Goal: Task Accomplishment & Management: Manage account settings

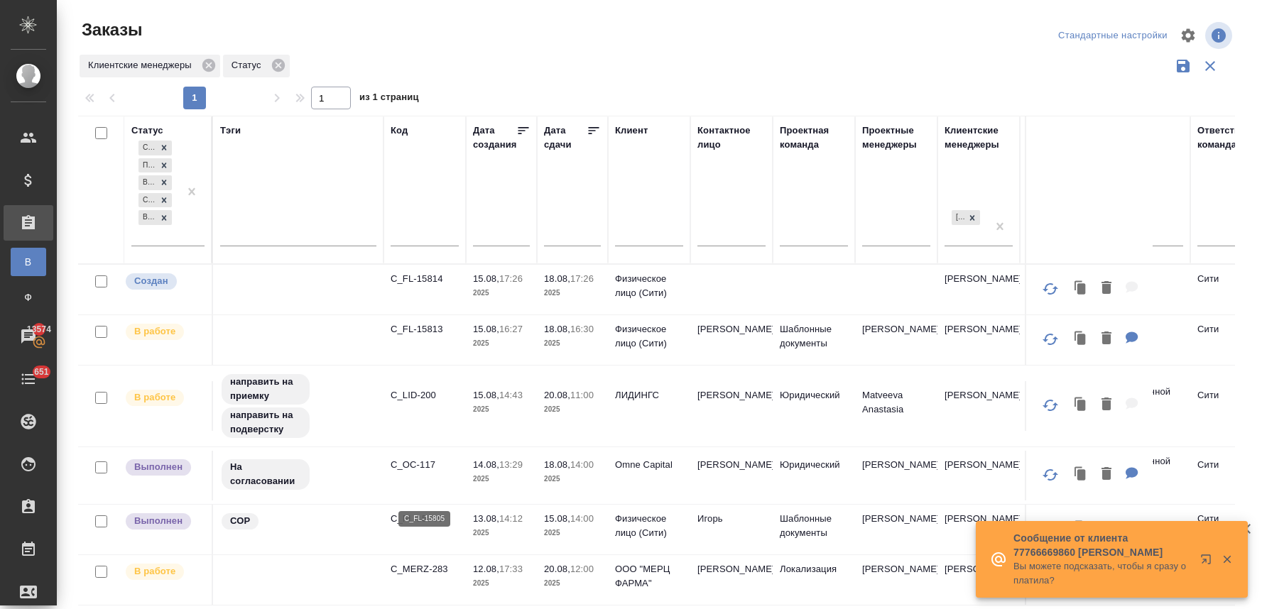
click at [417, 512] on p "C_FL-15805" at bounding box center [425, 519] width 68 height 14
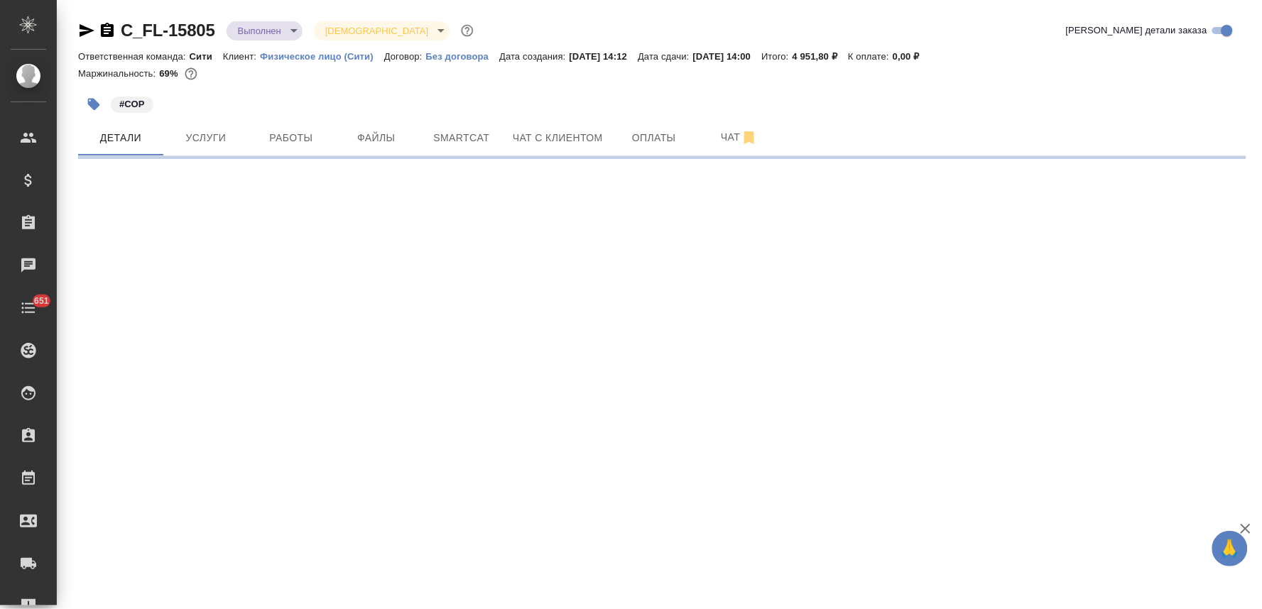
select select "RU"
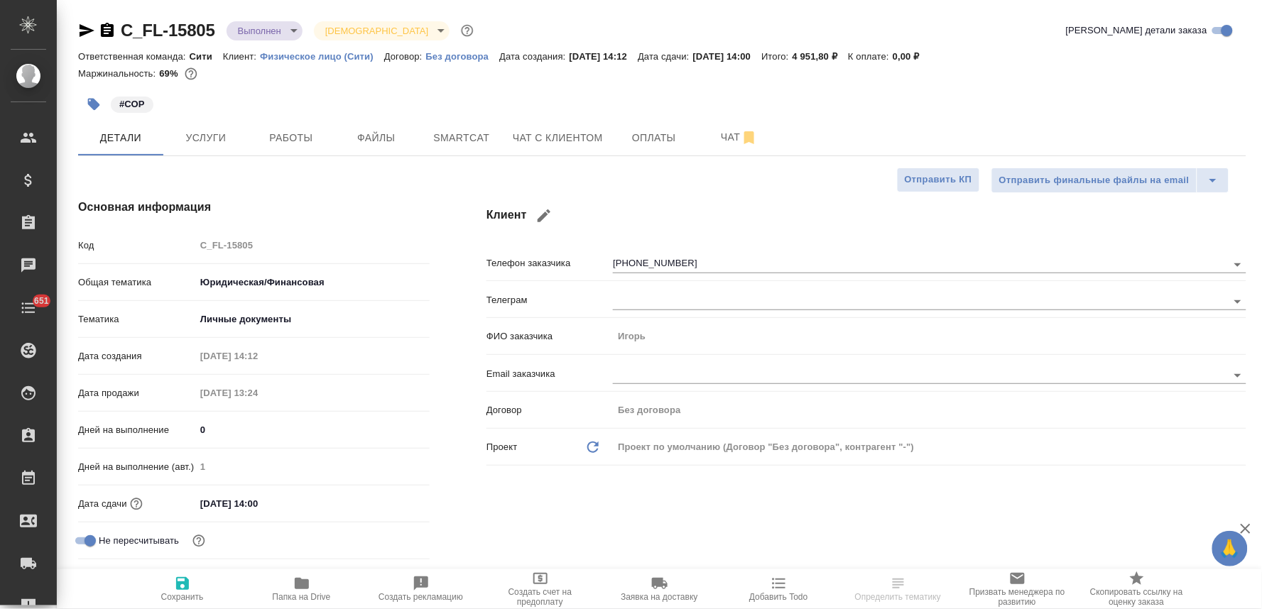
type textarea "x"
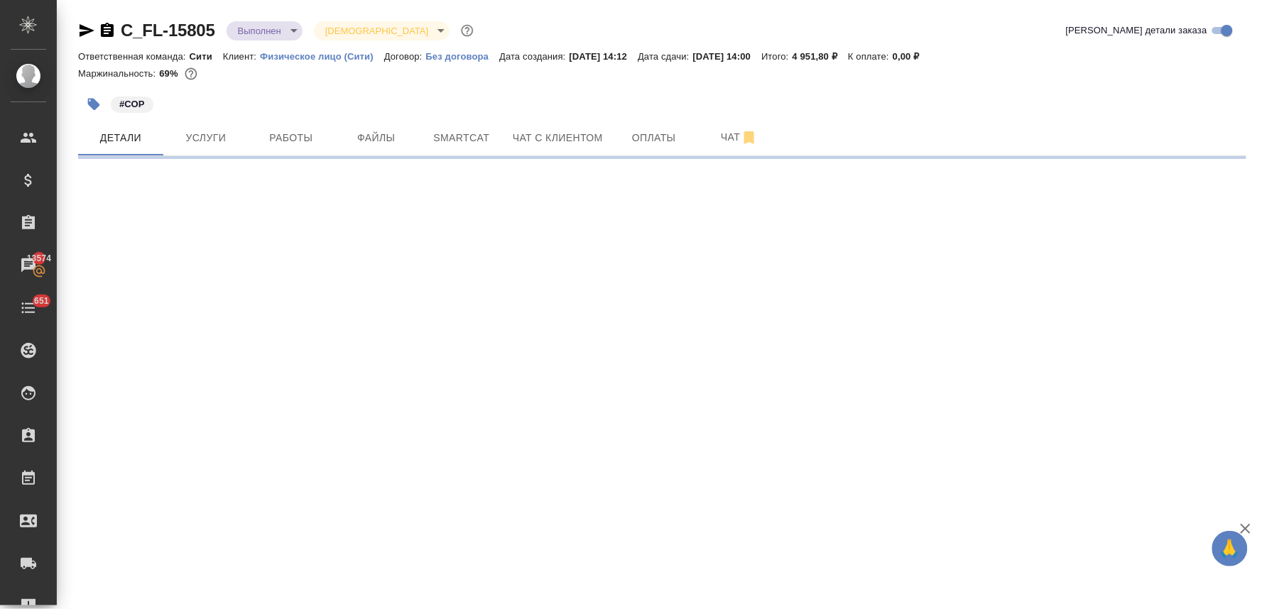
select select "RU"
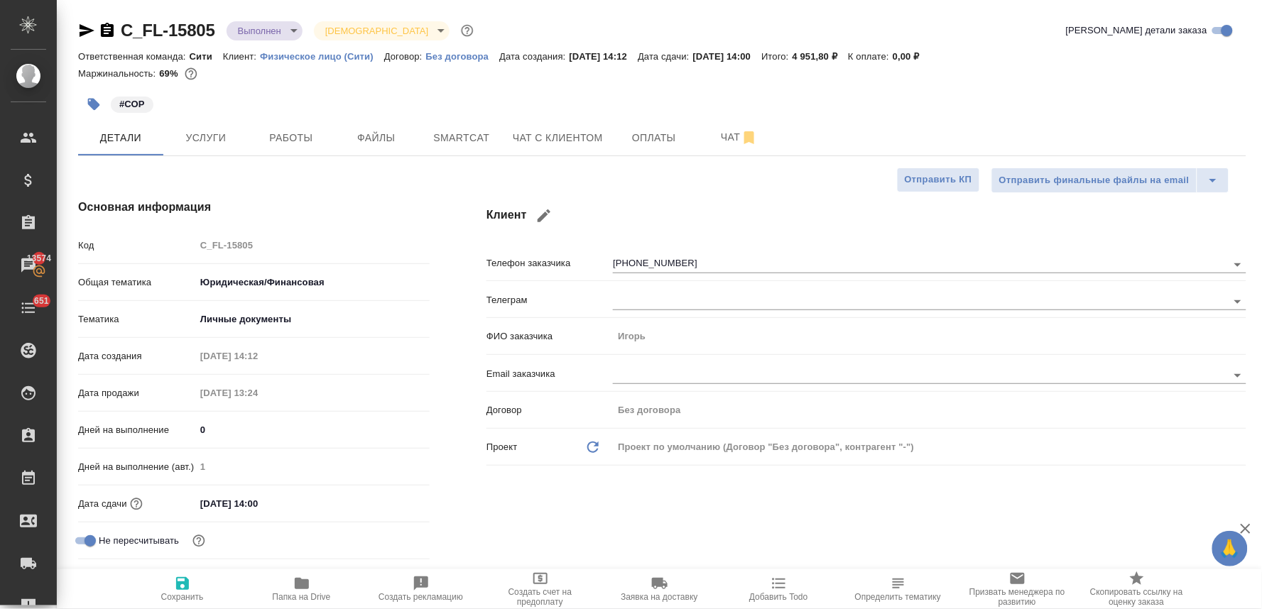
type textarea "x"
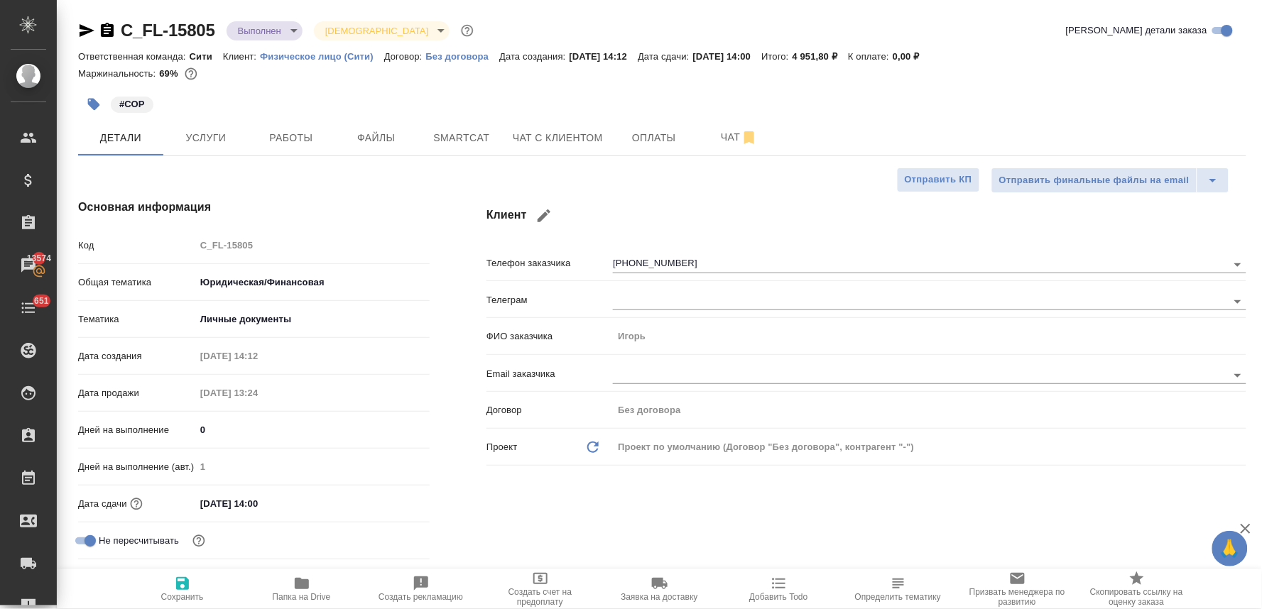
type textarea "x"
click at [1200, 110] on div "#СОР" at bounding box center [662, 104] width 1168 height 31
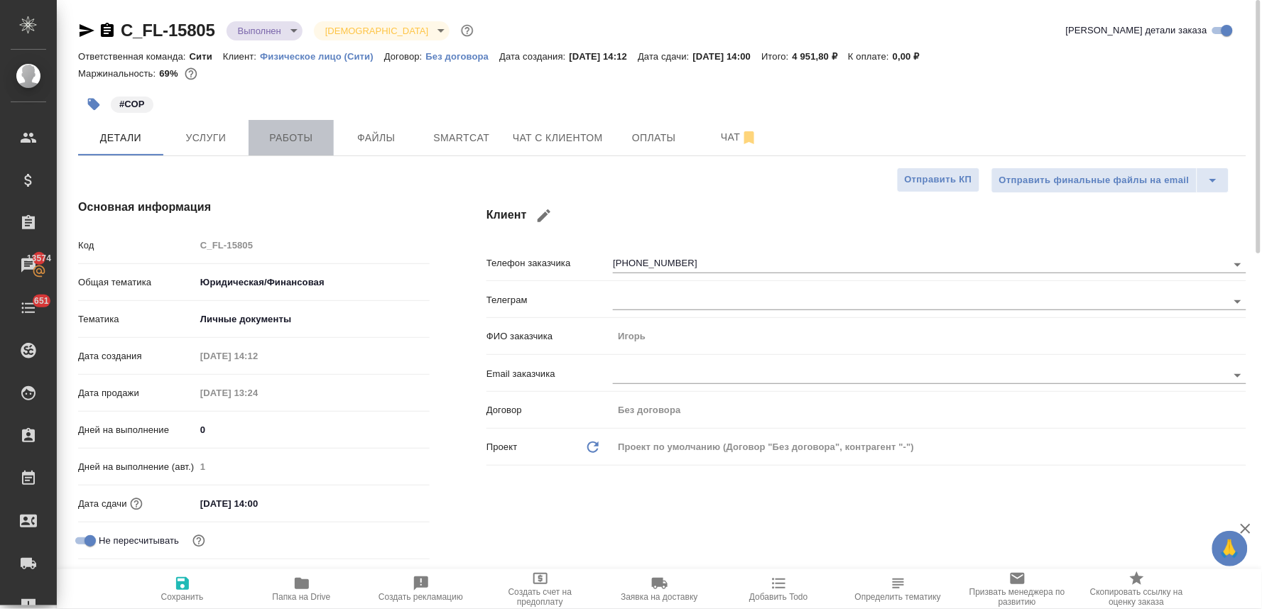
click at [285, 138] on span "Работы" at bounding box center [291, 138] width 68 height 18
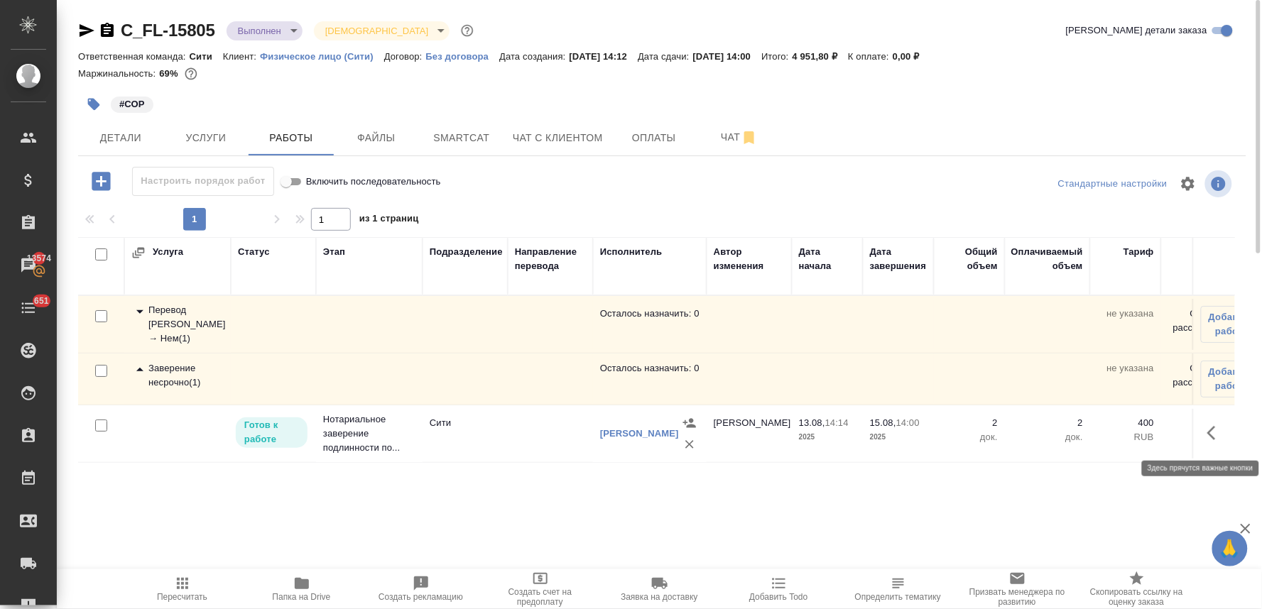
click at [1209, 430] on icon "button" at bounding box center [1215, 433] width 17 height 17
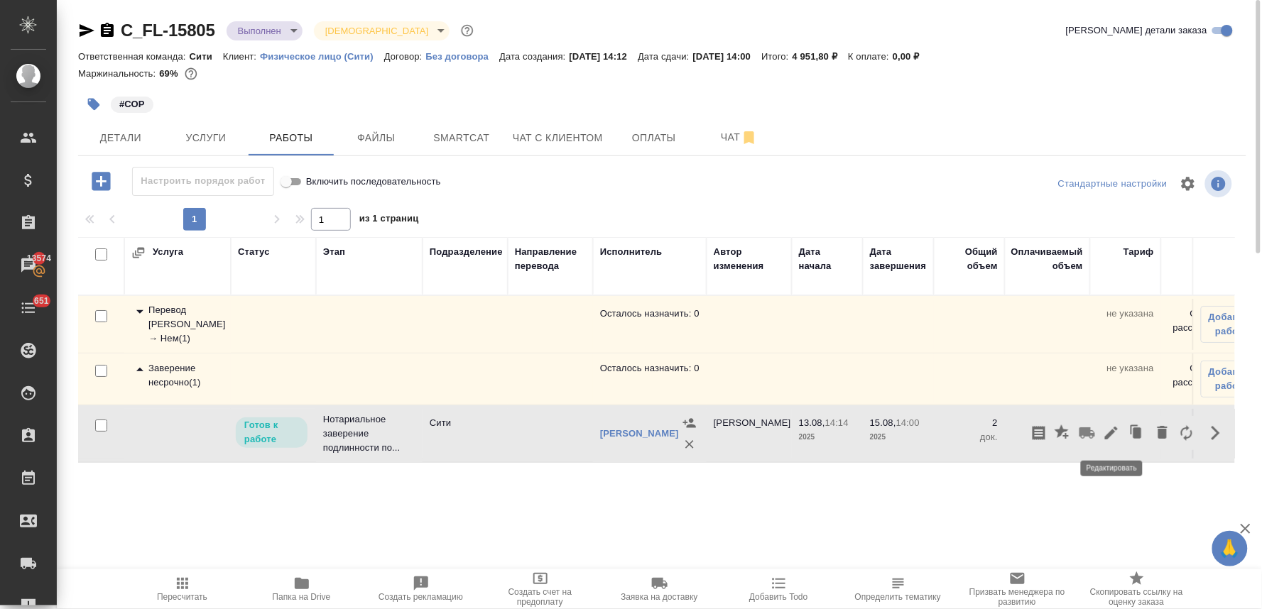
click at [1111, 435] on icon "button" at bounding box center [1111, 433] width 13 height 13
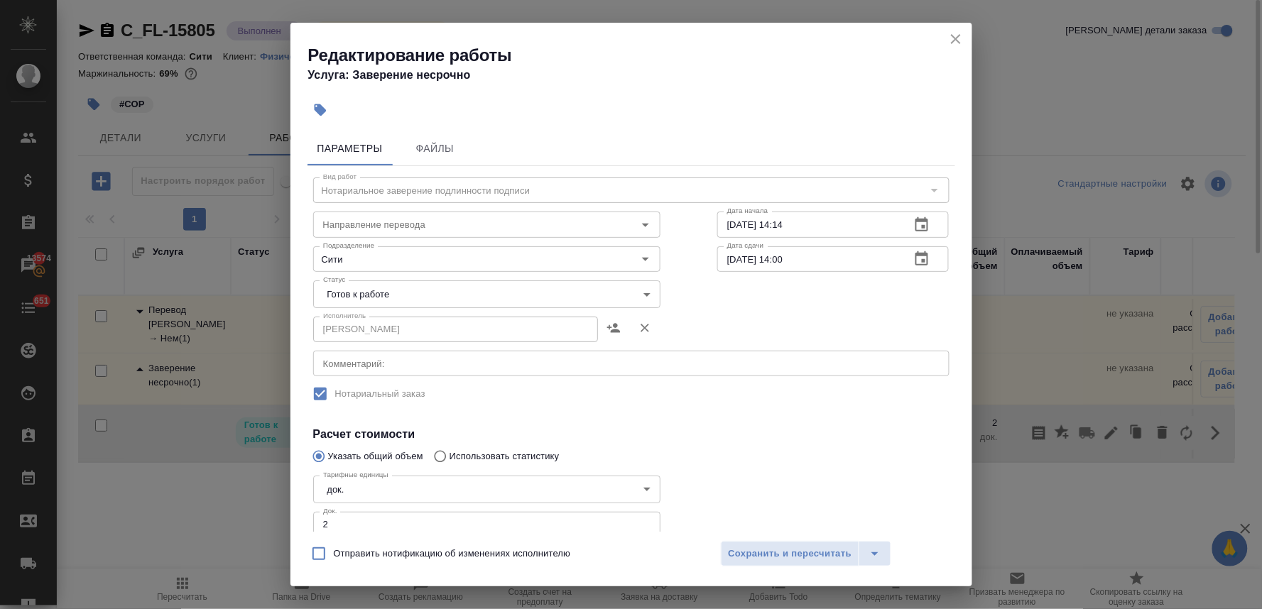
click at [447, 291] on body "🙏 .cls-1 fill:#fff; AWATERA [PERSON_NAME] Спецификации Заказы 13574 Чаты 651 To…" at bounding box center [631, 304] width 1262 height 609
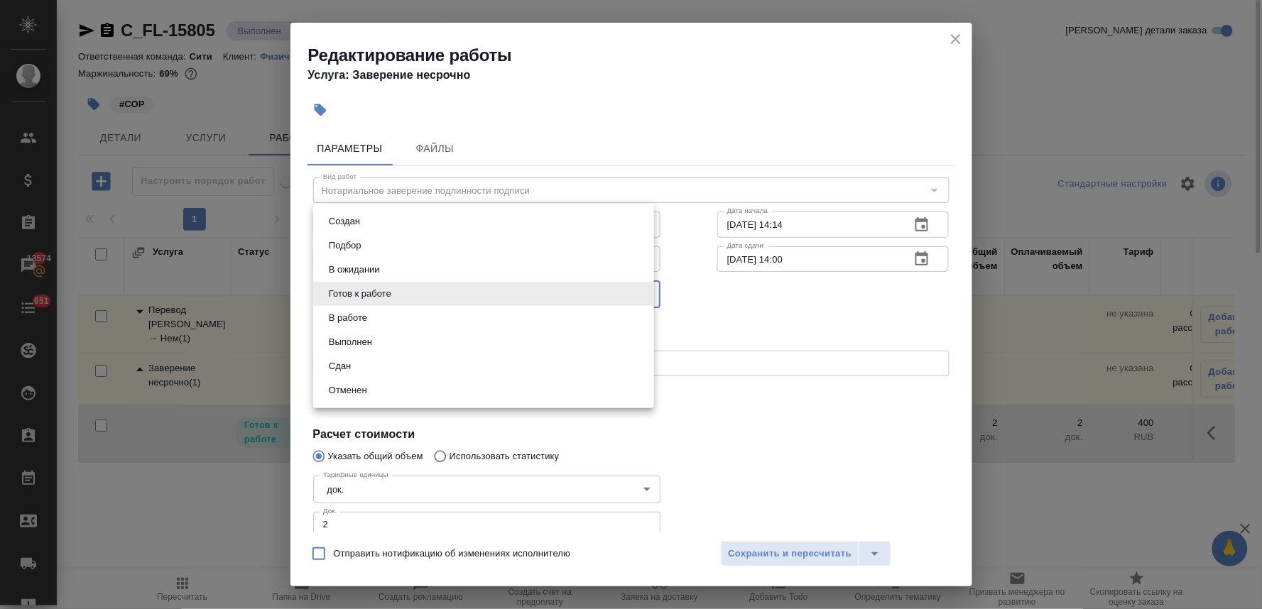
click at [433, 368] on li "Сдан" at bounding box center [483, 366] width 341 height 24
type input "closed"
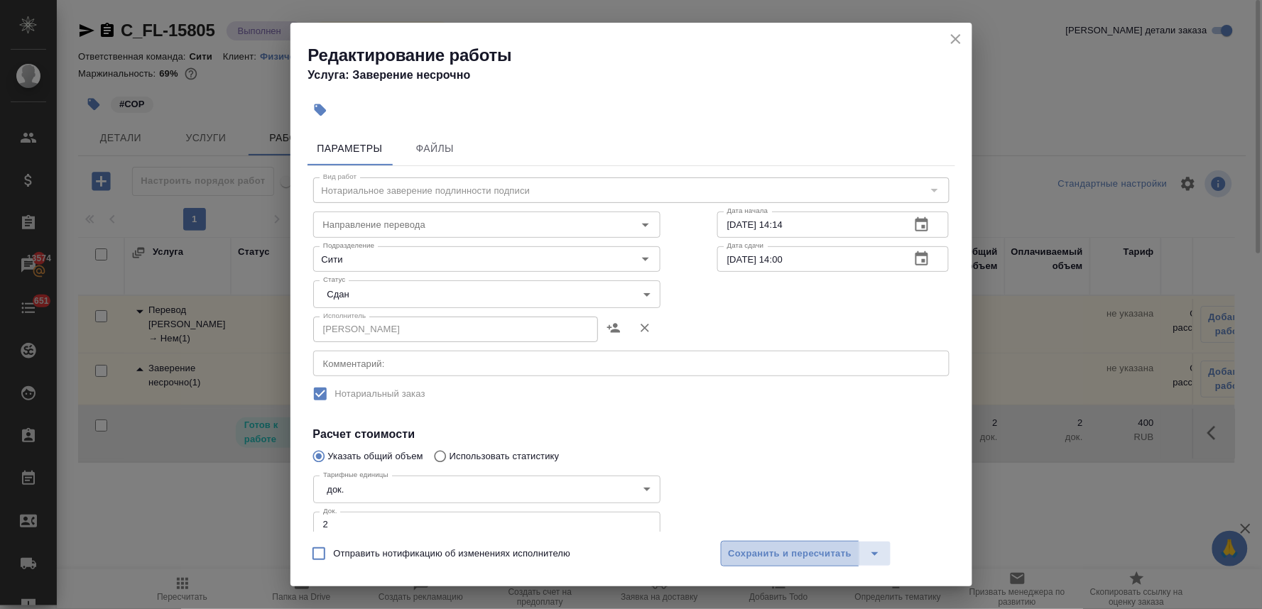
click at [771, 550] on span "Сохранить и пересчитать" at bounding box center [791, 554] width 124 height 16
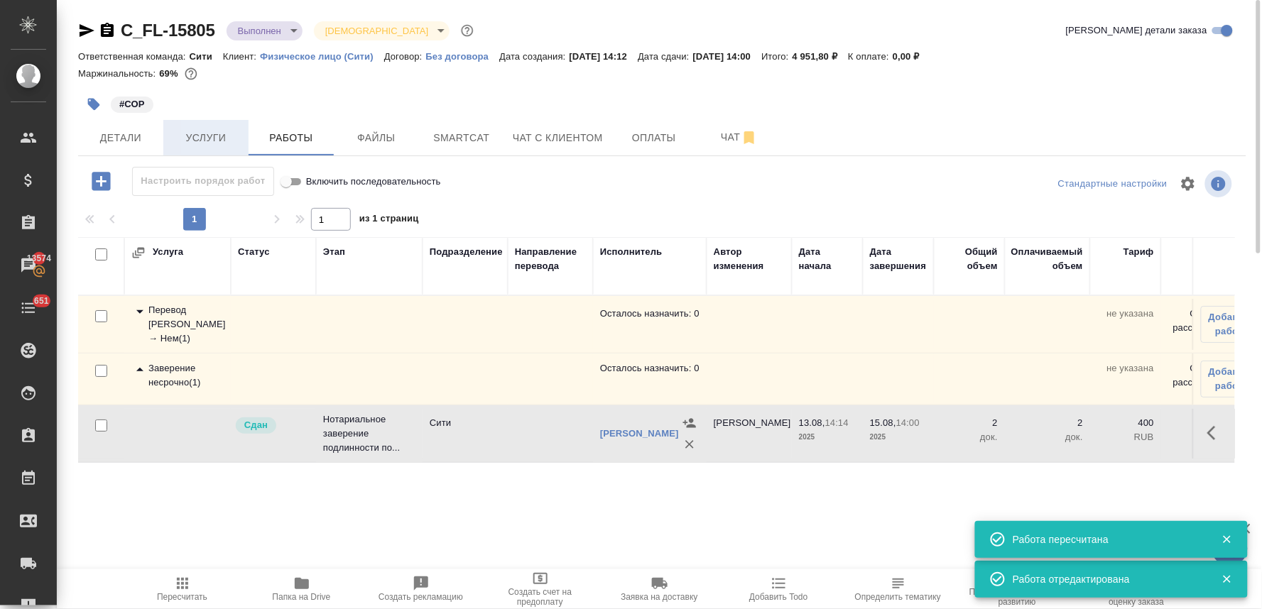
click at [203, 138] on span "Услуги" at bounding box center [206, 138] width 68 height 18
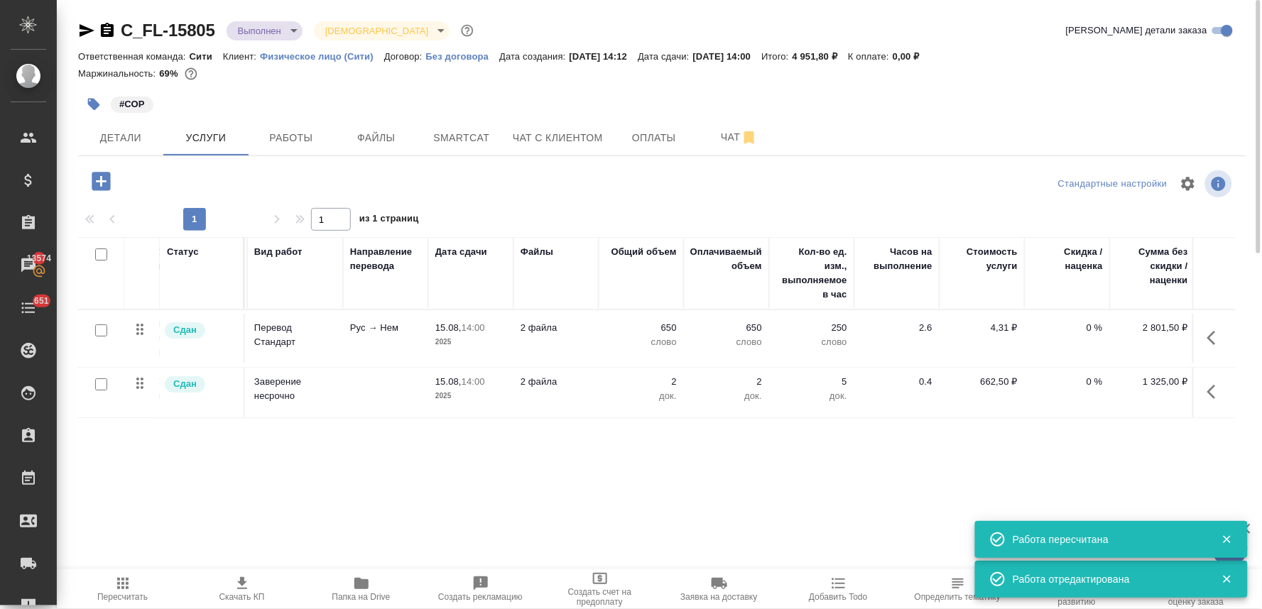
scroll to position [0, 180]
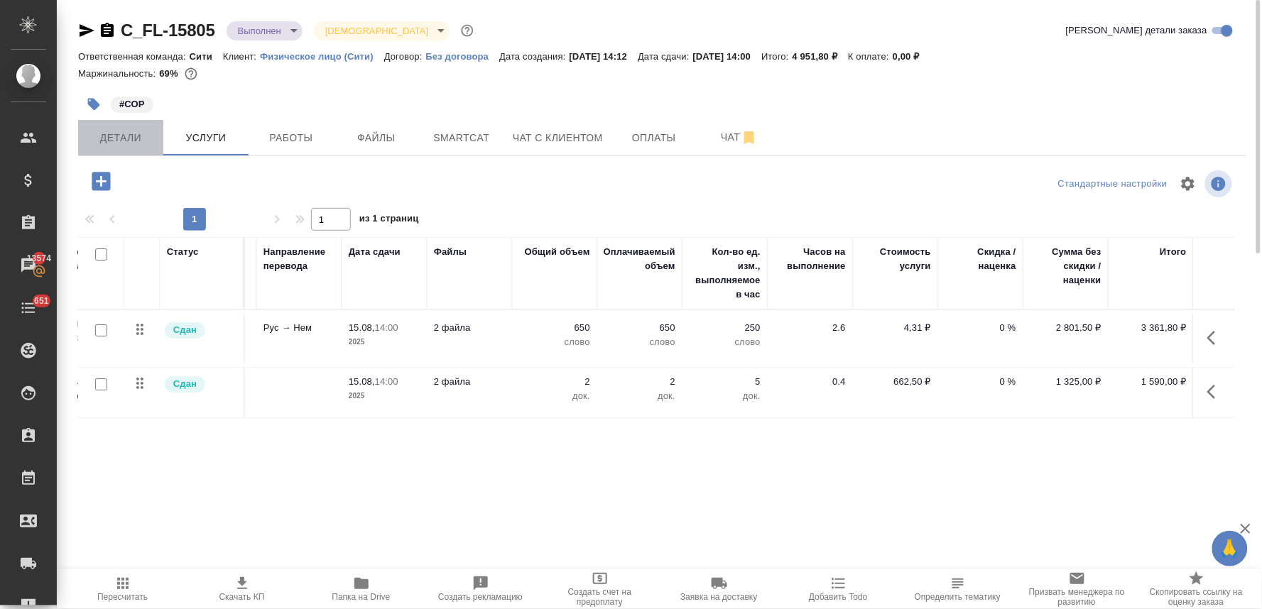
click at [131, 147] on button "Детали" at bounding box center [120, 138] width 85 height 36
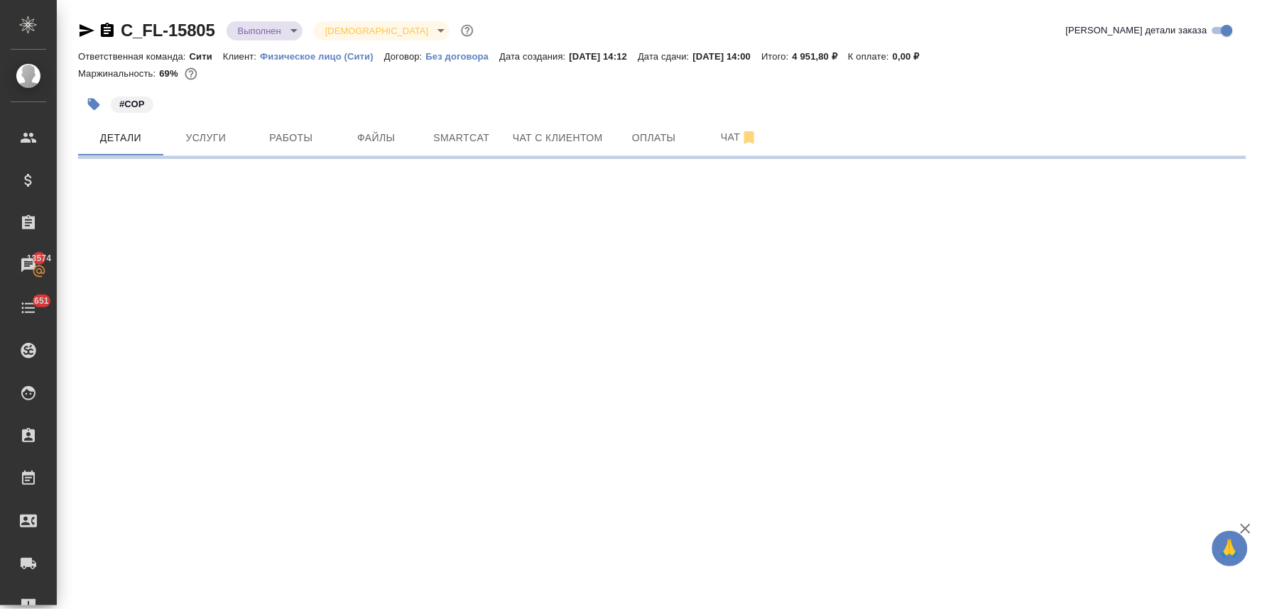
select select "RU"
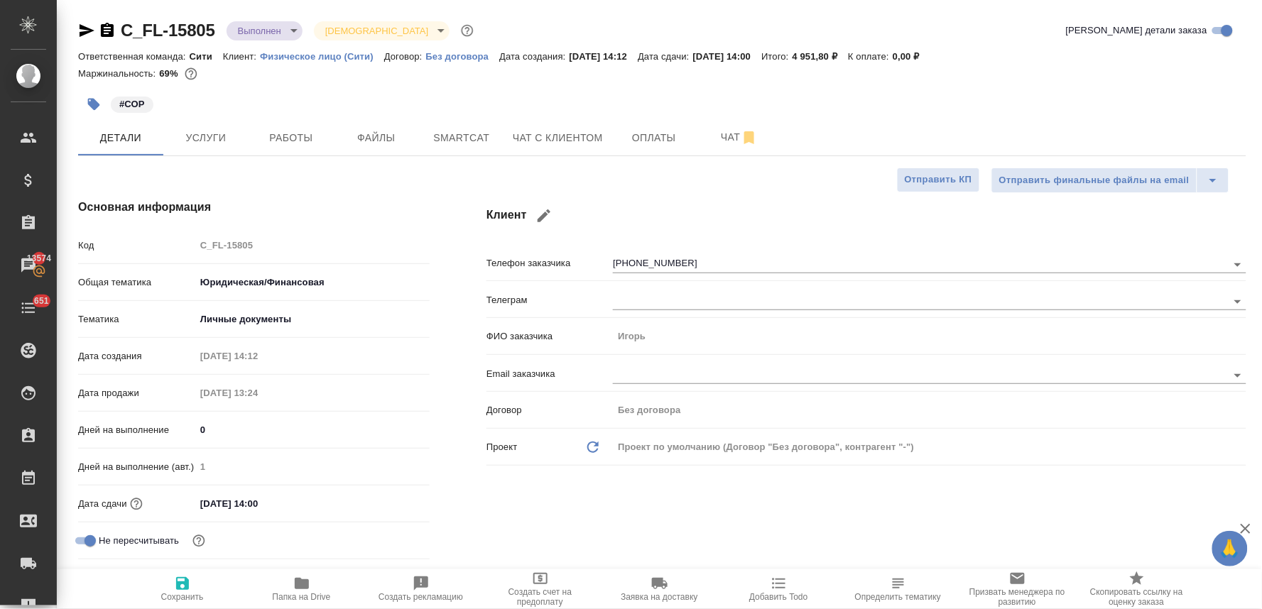
type textarea "x"
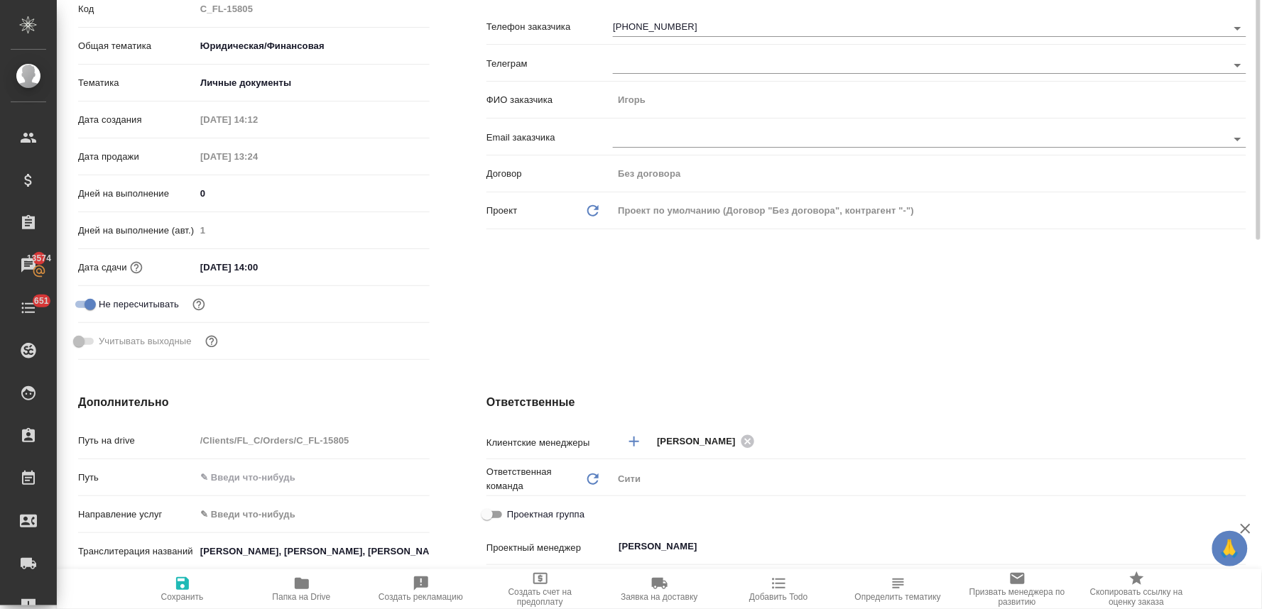
scroll to position [394, 0]
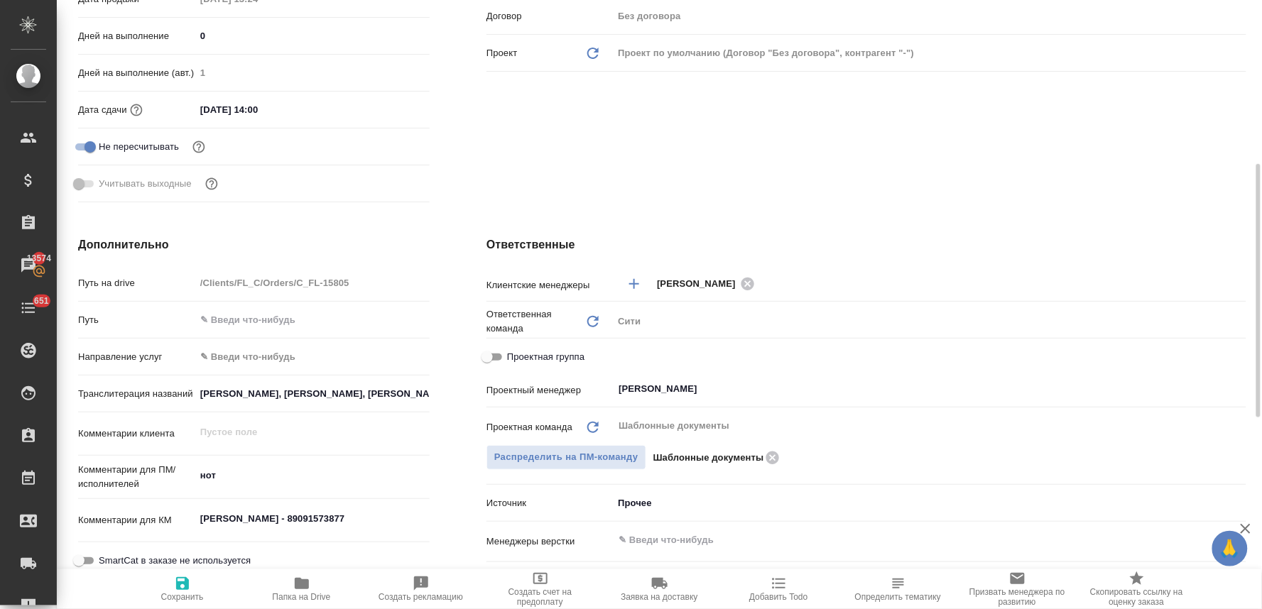
click at [543, 353] on span "Проектная группа" at bounding box center [545, 357] width 77 height 14
click at [513, 353] on input "Проектная группа" at bounding box center [487, 357] width 51 height 17
checkbox input "true"
type textarea "x"
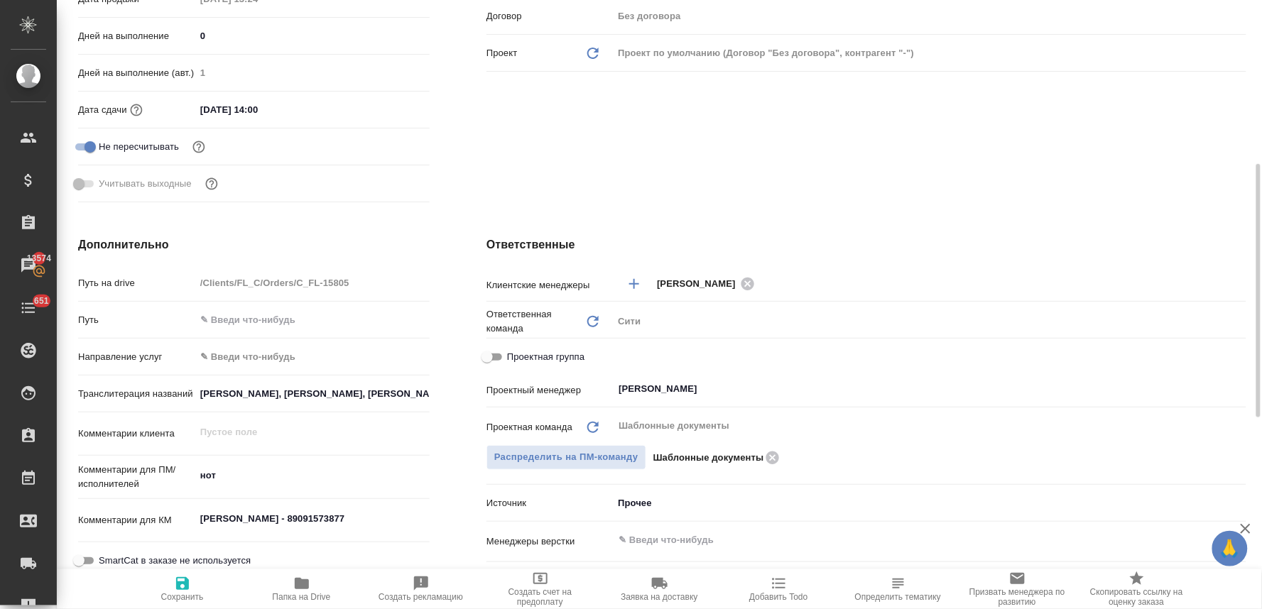
type textarea "x"
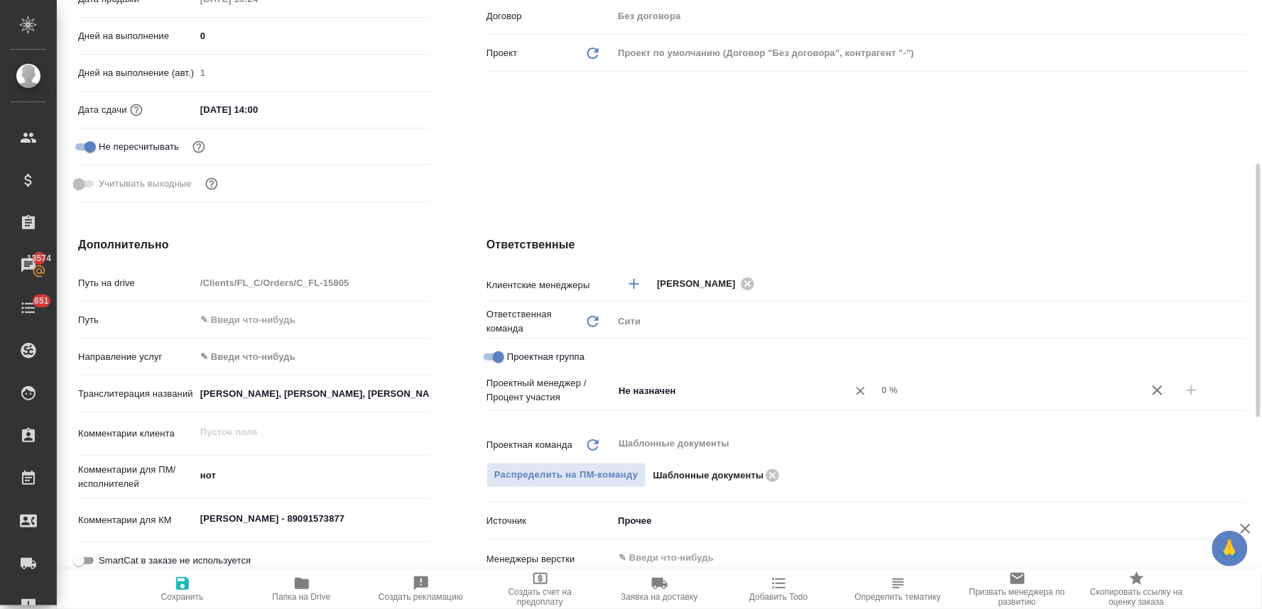
click at [673, 401] on div "Не назначен ​" at bounding box center [745, 391] width 264 height 26
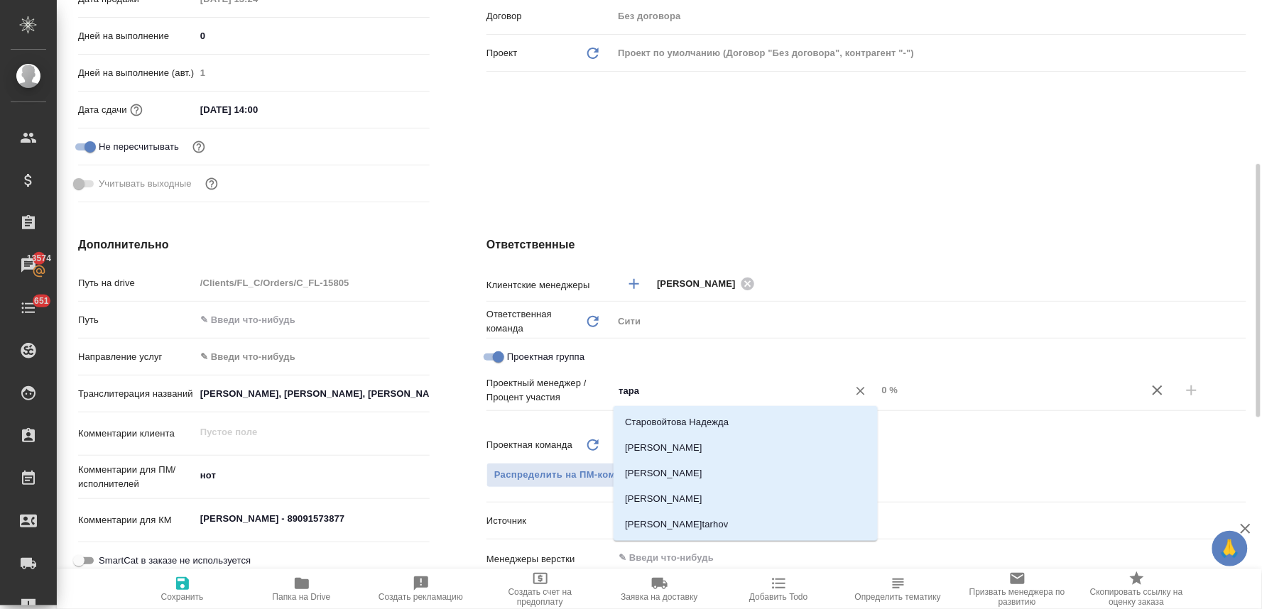
type input "тараб"
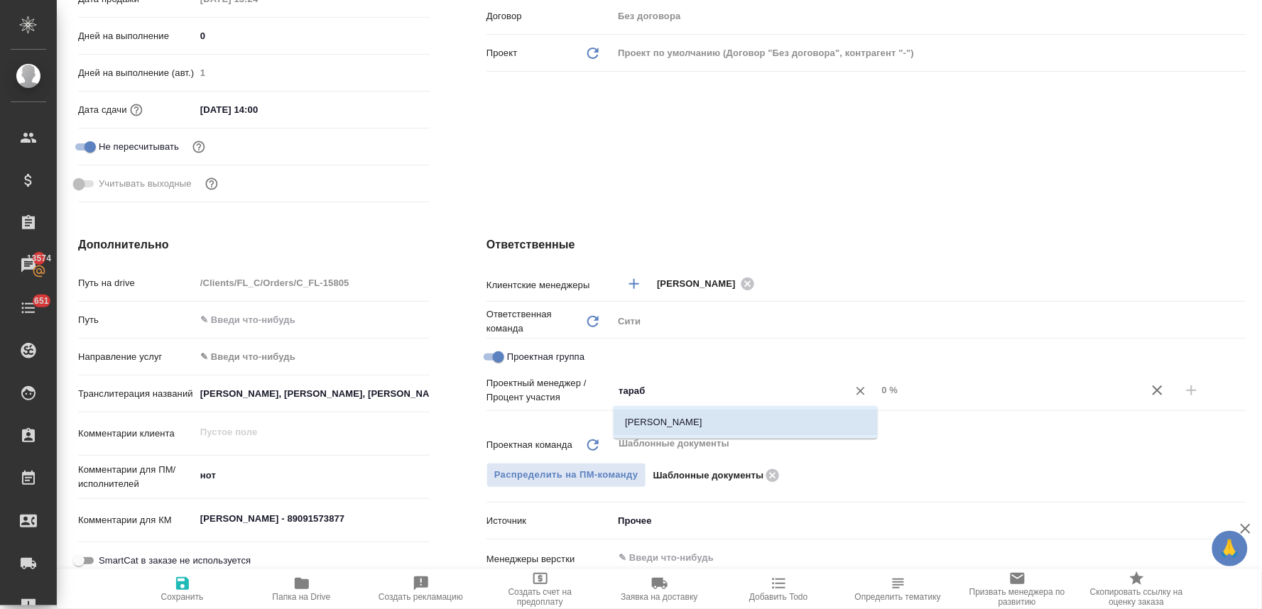
click at [708, 429] on li "[PERSON_NAME]" at bounding box center [746, 423] width 264 height 26
type textarea "x"
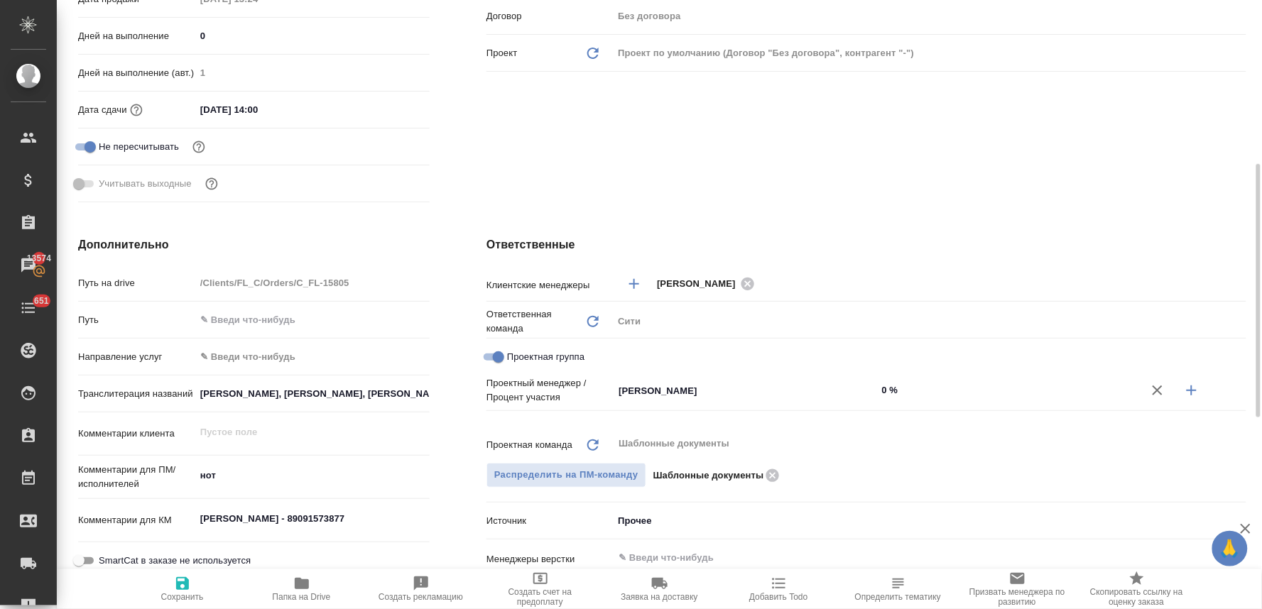
click at [1196, 394] on icon "button" at bounding box center [1191, 390] width 17 height 17
type textarea "x"
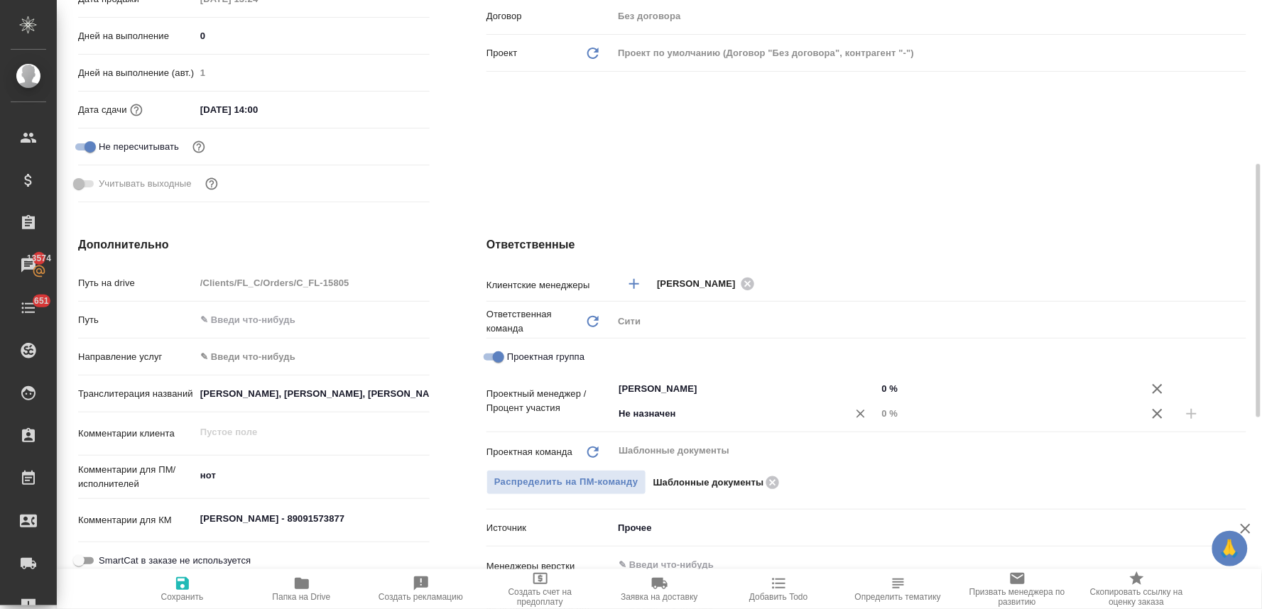
click at [728, 413] on input "Не назначен" at bounding box center [721, 414] width 208 height 17
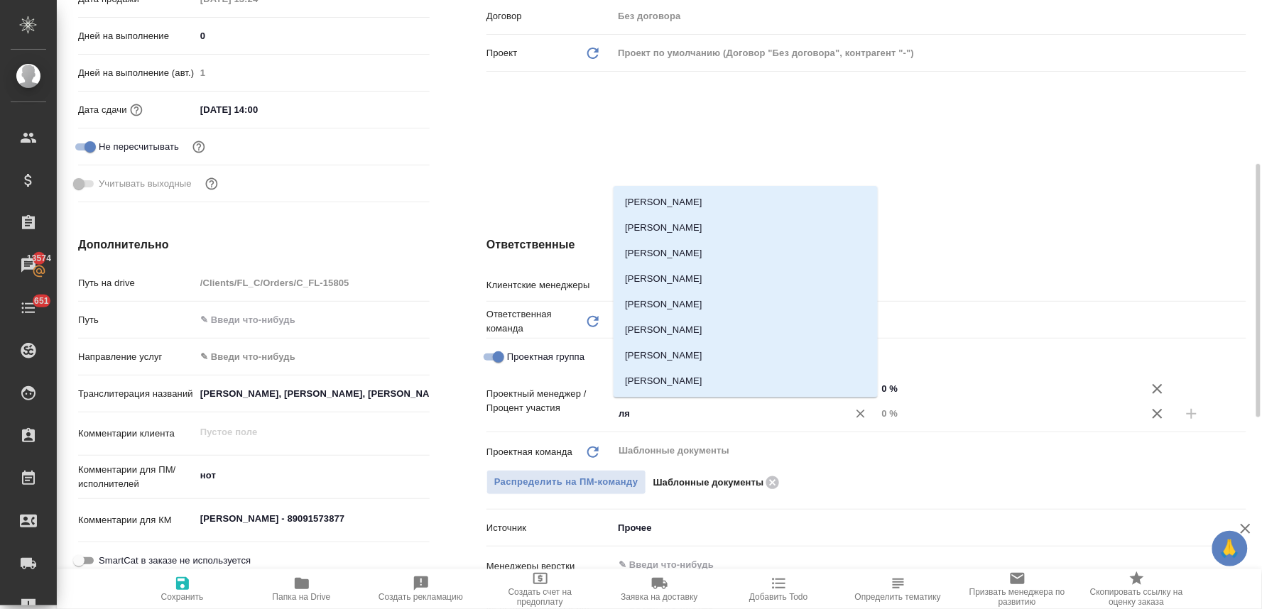
type input "лям"
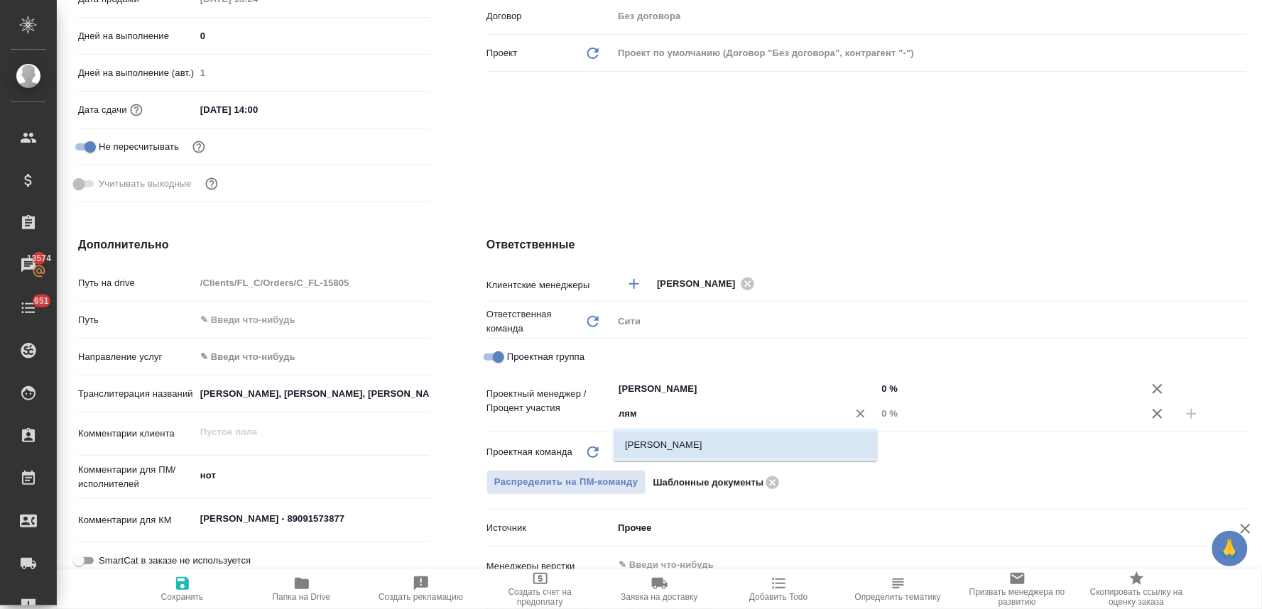
click at [719, 441] on li "[PERSON_NAME]" at bounding box center [746, 446] width 264 height 26
type textarea "x"
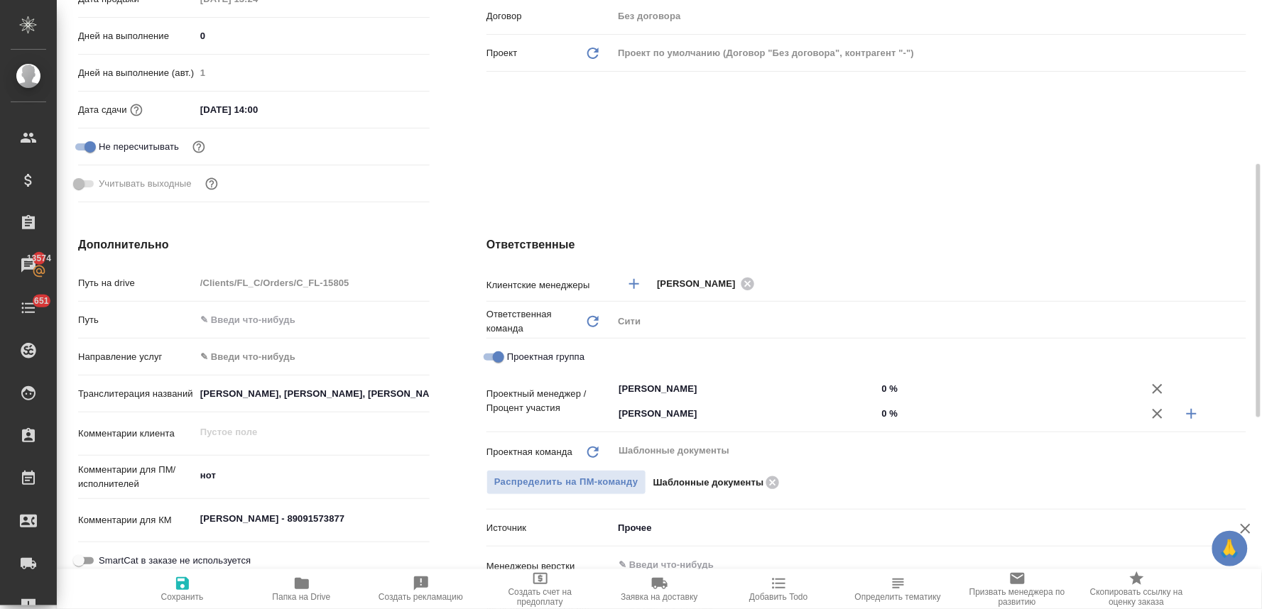
click at [889, 413] on input "0 %" at bounding box center [1009, 413] width 264 height 21
type textarea "x"
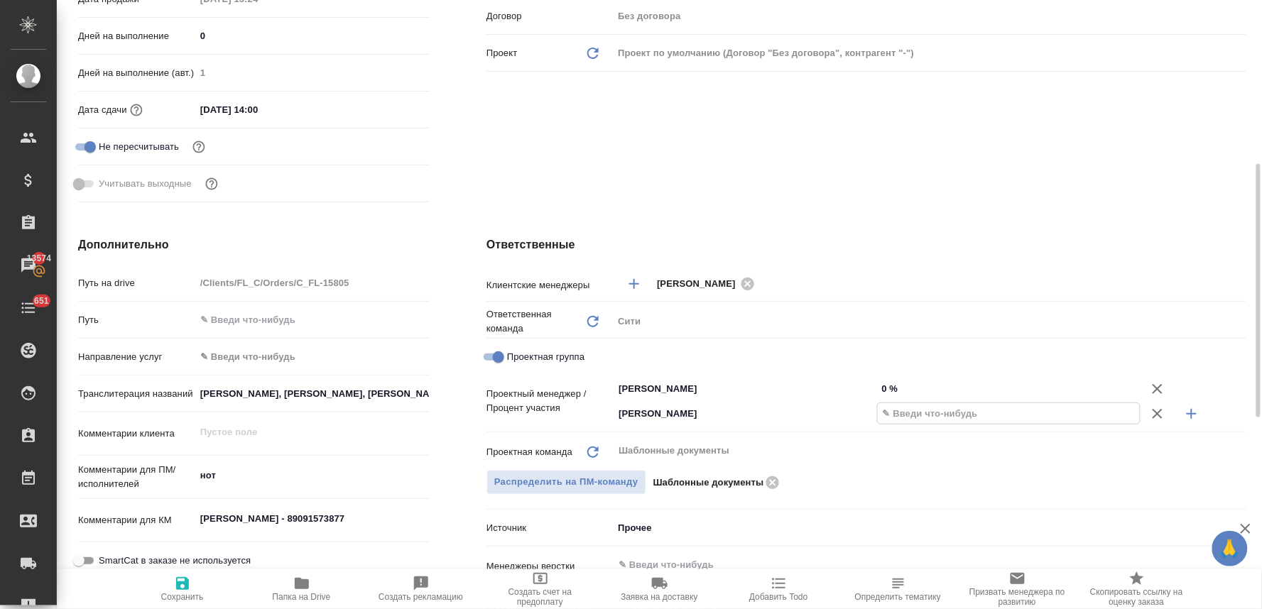
type textarea "x"
type input "3 %"
type textarea "x"
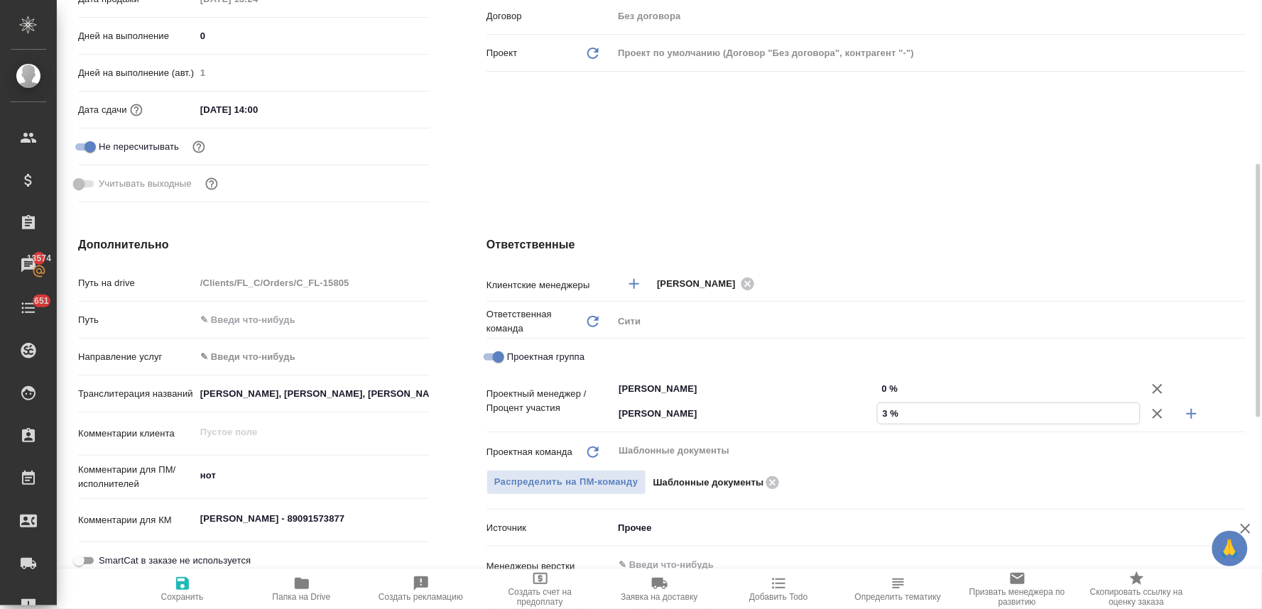
type textarea "x"
type input "32 %"
click at [890, 386] on input "0 %" at bounding box center [1009, 389] width 264 height 21
type input "0 %"
type textarea "x"
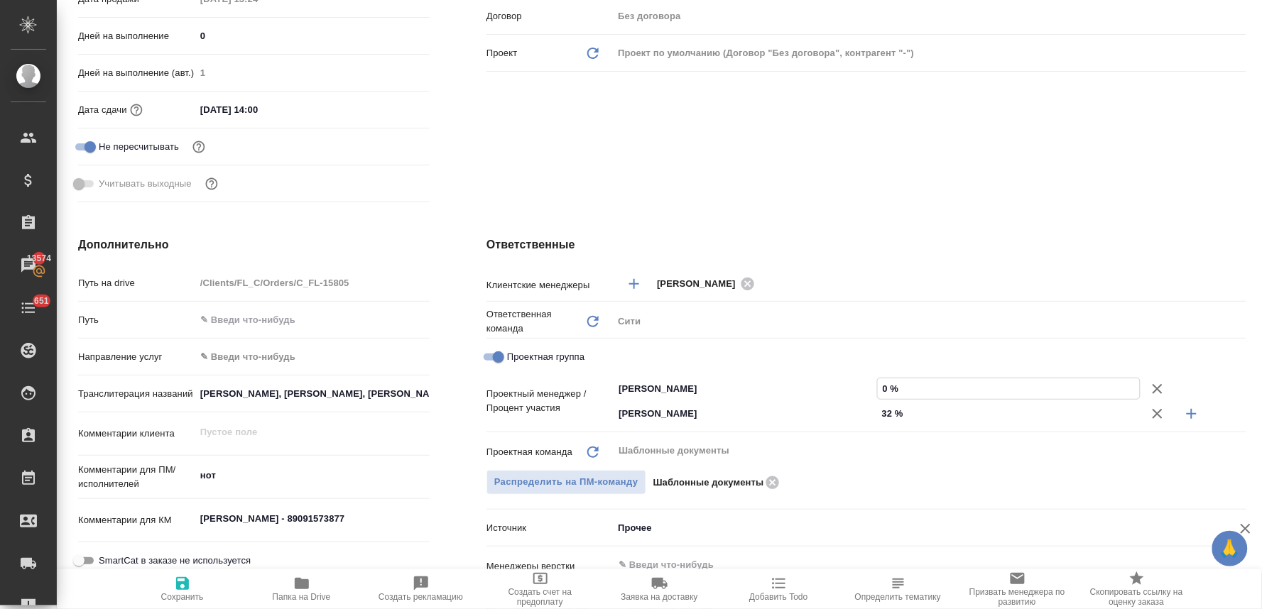
type textarea "x"
type input "068 %"
type textarea "x"
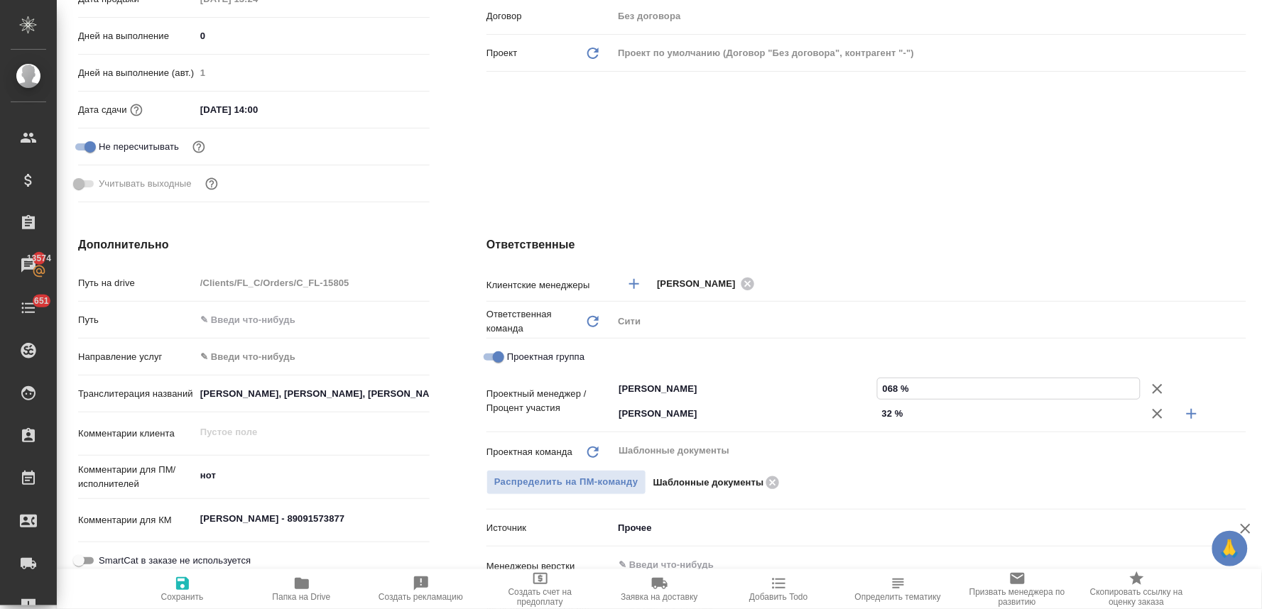
type textarea "x"
click at [891, 385] on input "068 %" at bounding box center [1009, 389] width 263 height 21
type input "68 %"
type textarea "x"
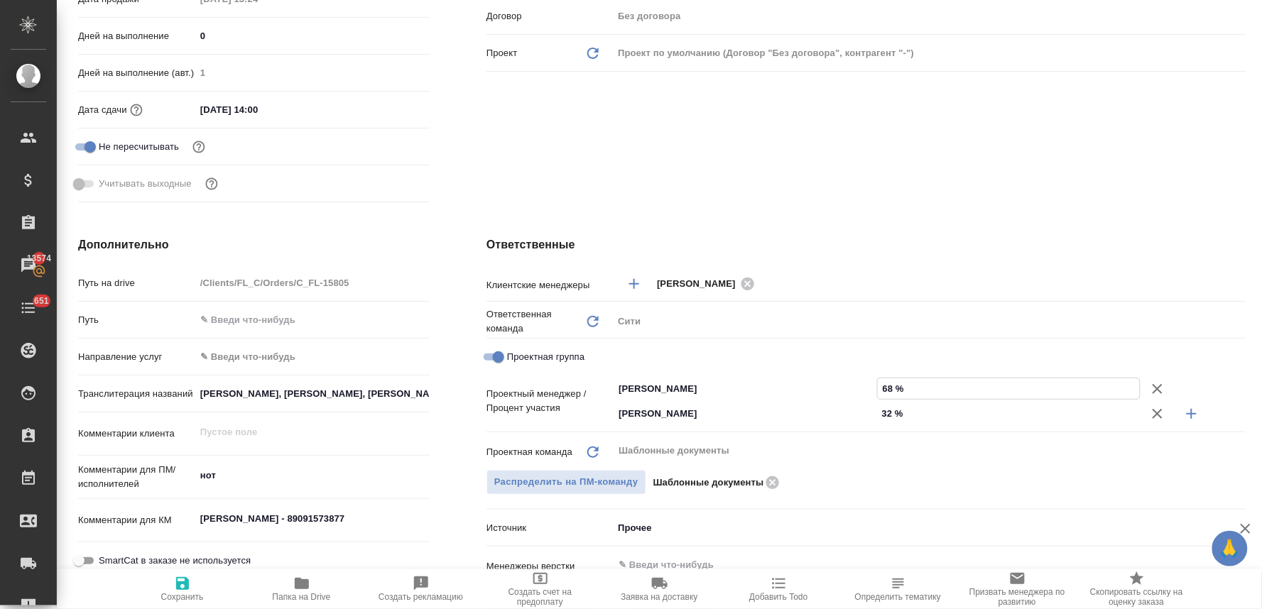
type textarea "x"
type input "68 %"
click at [188, 597] on span "Сохранить" at bounding box center [182, 597] width 43 height 10
type textarea "x"
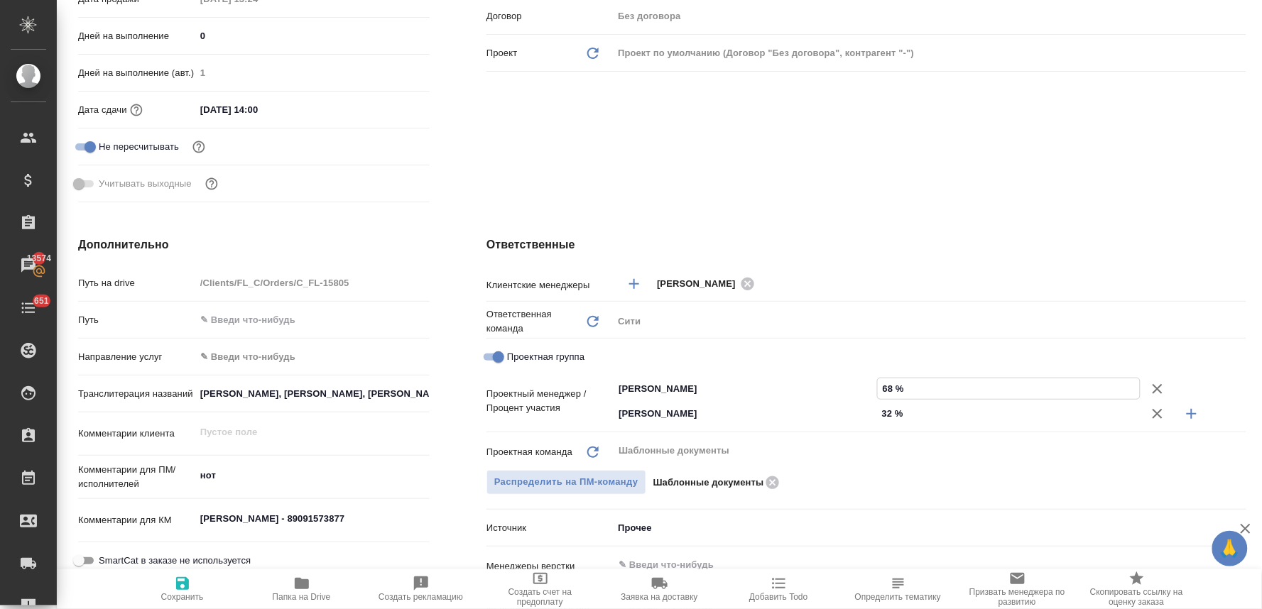
type textarea "x"
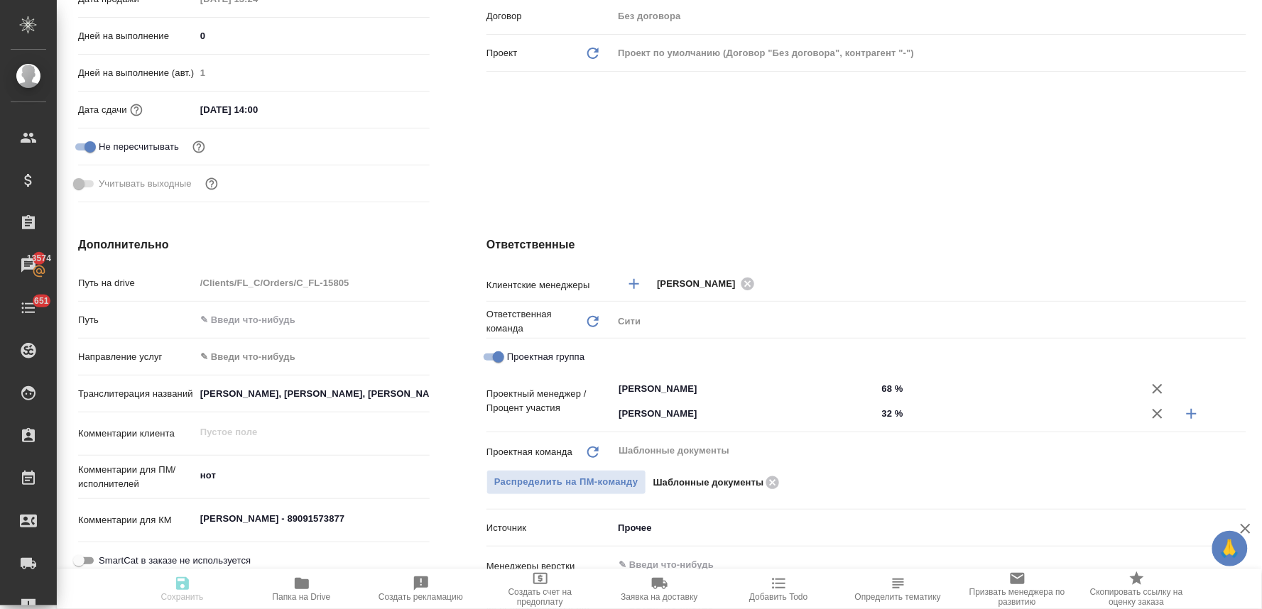
type textarea "x"
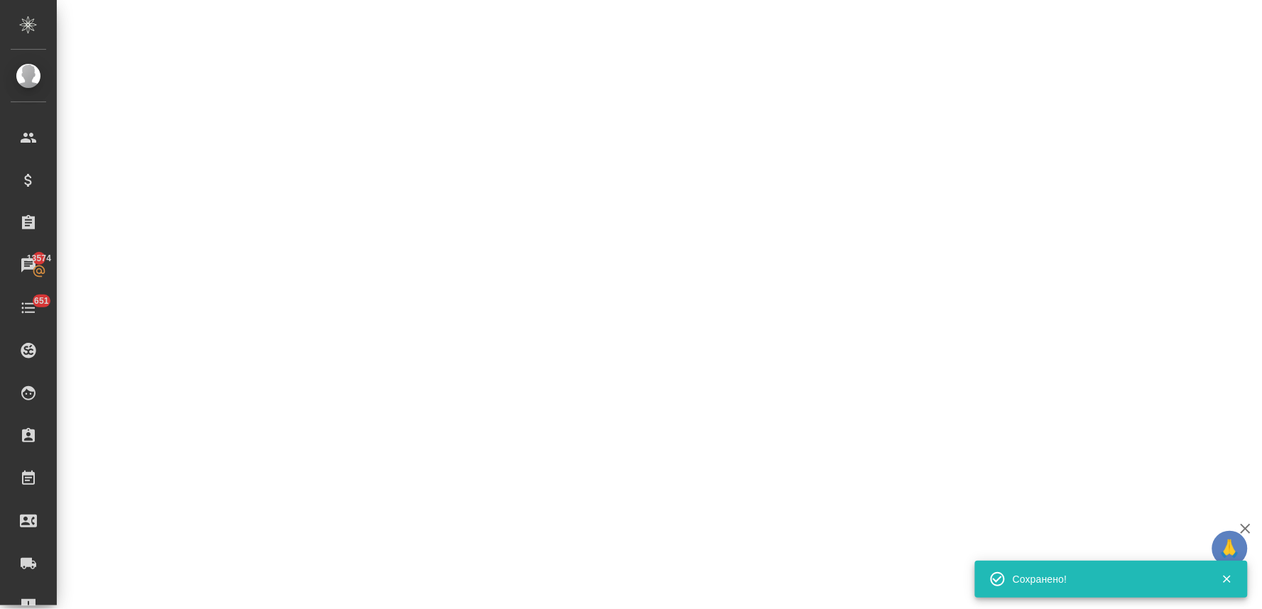
select select "RU"
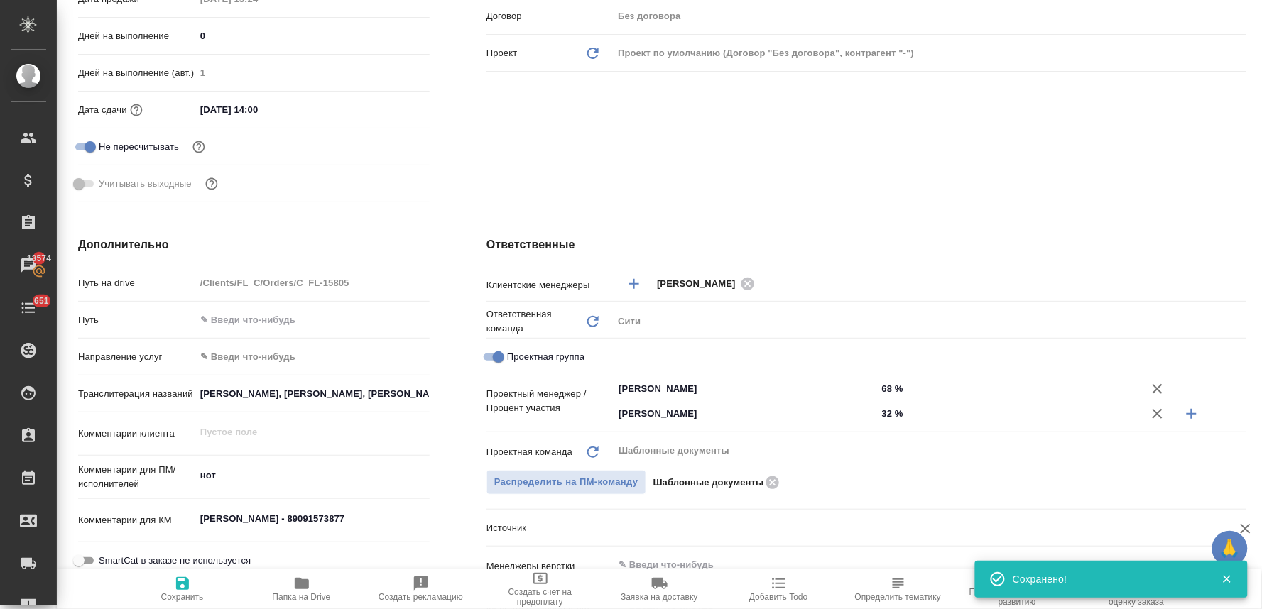
type textarea "x"
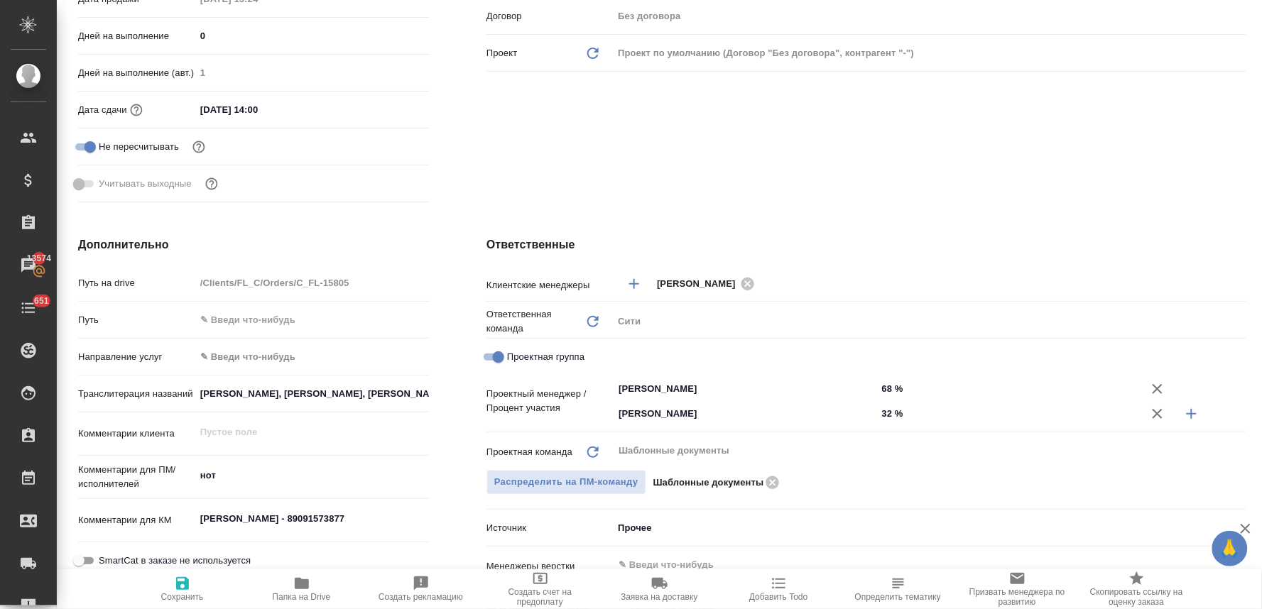
scroll to position [0, 0]
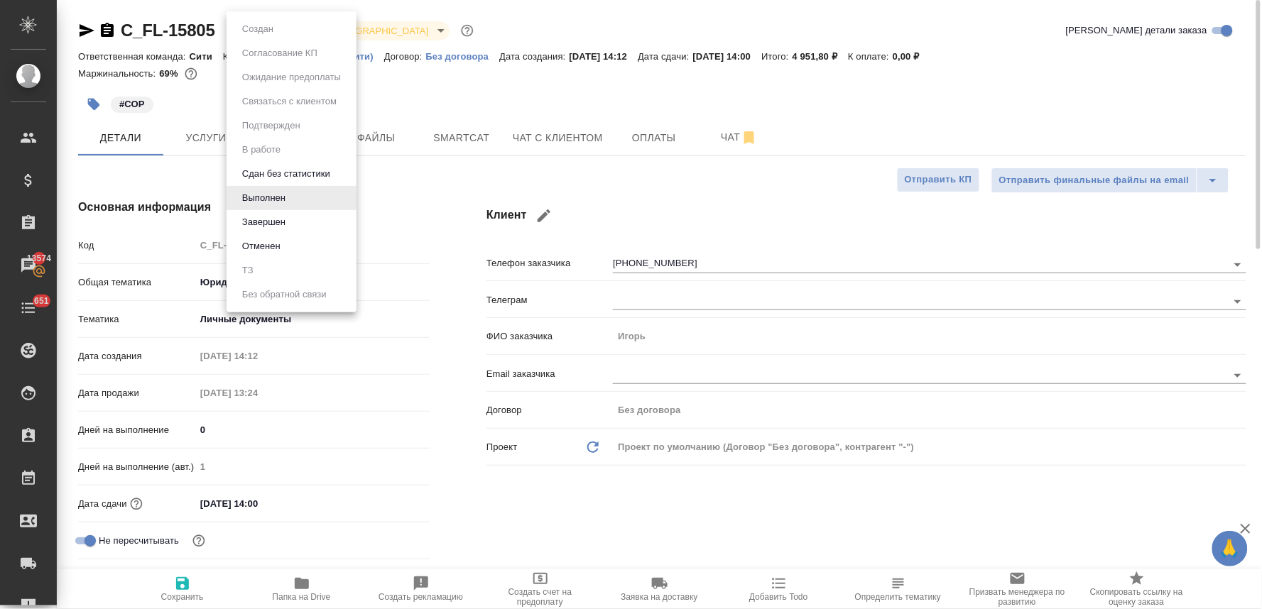
click at [281, 31] on body "🙏 .cls-1 fill:#fff; AWATERA [PERSON_NAME] Спецификации Заказы 13574 Чаты 651 To…" at bounding box center [631, 304] width 1262 height 609
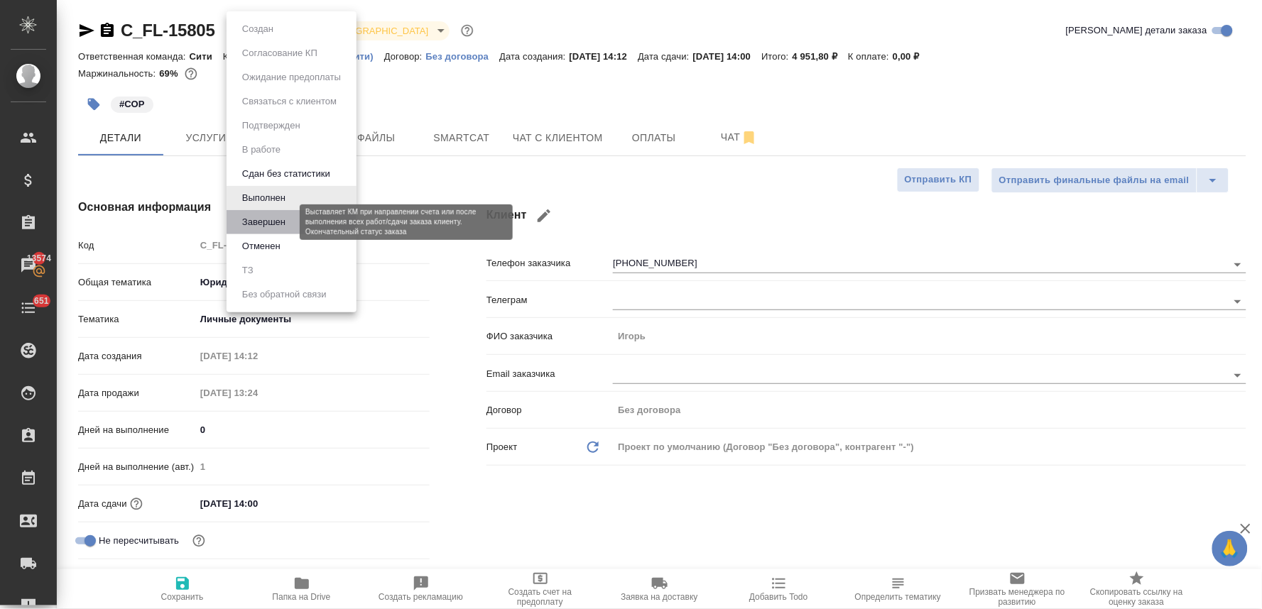
click at [289, 218] on button "Завершен" at bounding box center [264, 222] width 52 height 16
